Goal: Find contact information: Obtain details needed to contact an individual or organization

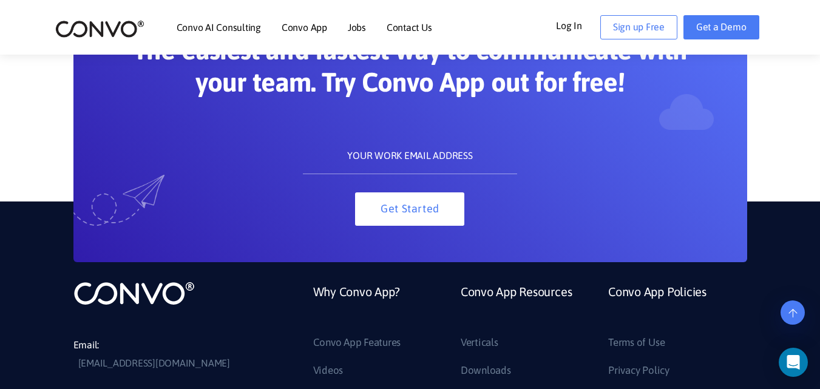
scroll to position [1092, 0]
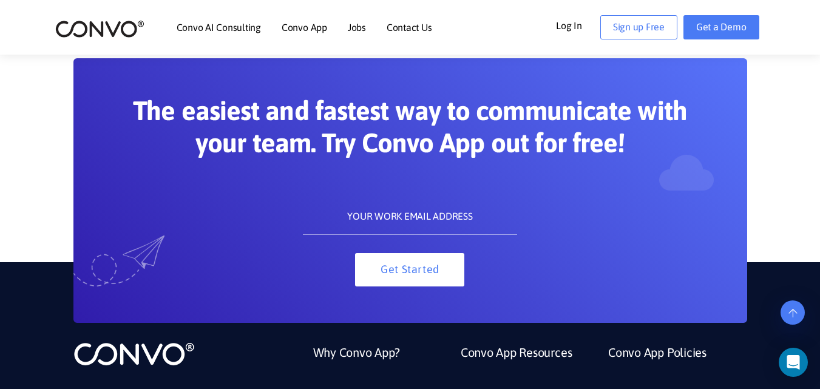
click at [394, 226] on input "text" at bounding box center [410, 216] width 214 height 36
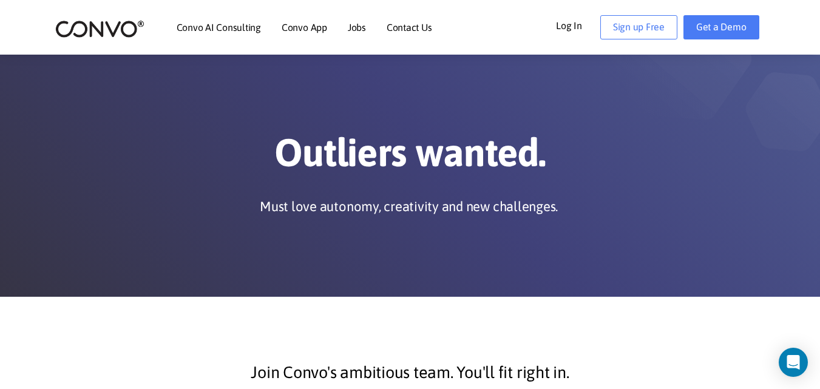
scroll to position [0, 0]
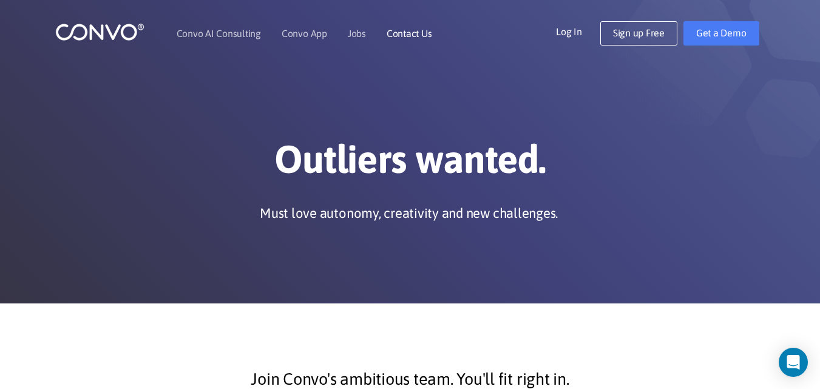
click at [416, 33] on link "Contact Us" at bounding box center [408, 34] width 45 height 10
click at [409, 33] on link "Contact Us" at bounding box center [408, 34] width 45 height 10
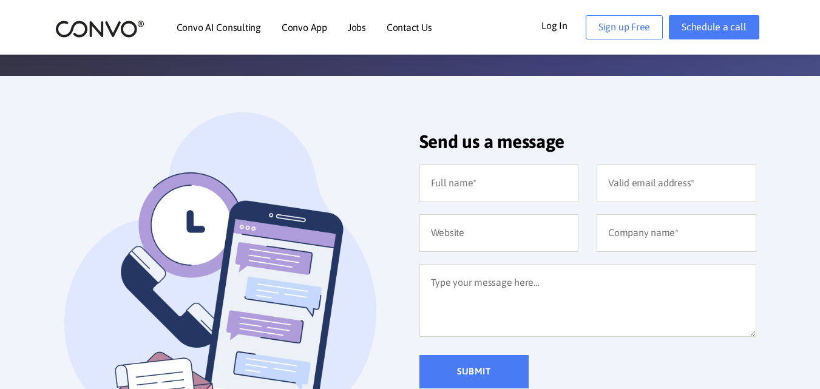
scroll to position [243, 0]
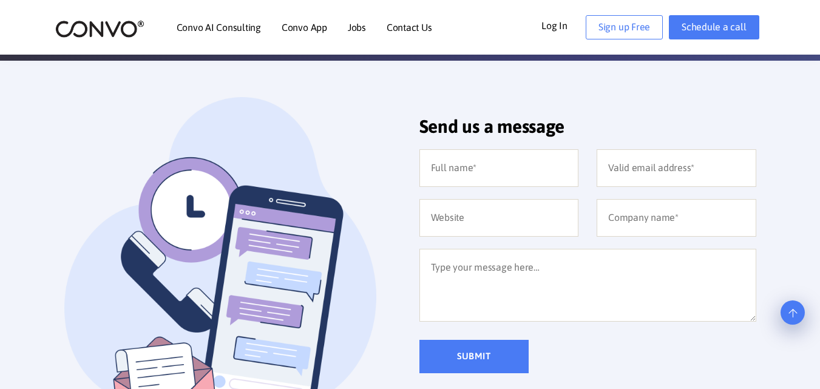
click at [354, 94] on section "Send us a message Submit Email: support@convo.com Don’t forget to join us on so…" at bounding box center [410, 339] width 820 height 556
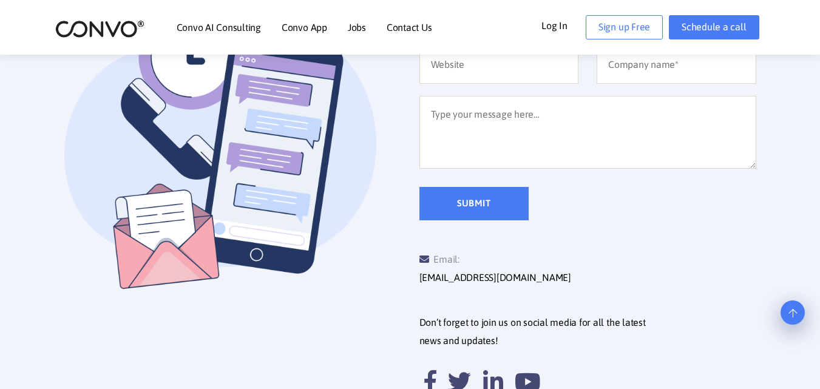
scroll to position [485, 0]
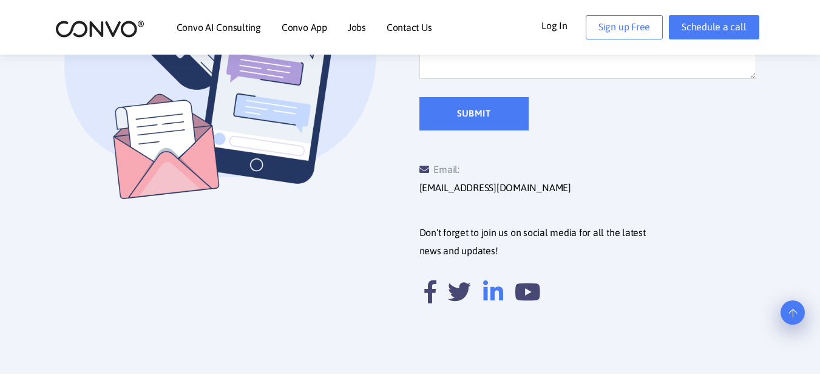
drag, startPoint x: 497, startPoint y: 278, endPoint x: 487, endPoint y: 280, distance: 10.5
click at [490, 280] on icon at bounding box center [493, 291] width 20 height 23
